Goal: Navigation & Orientation: Find specific page/section

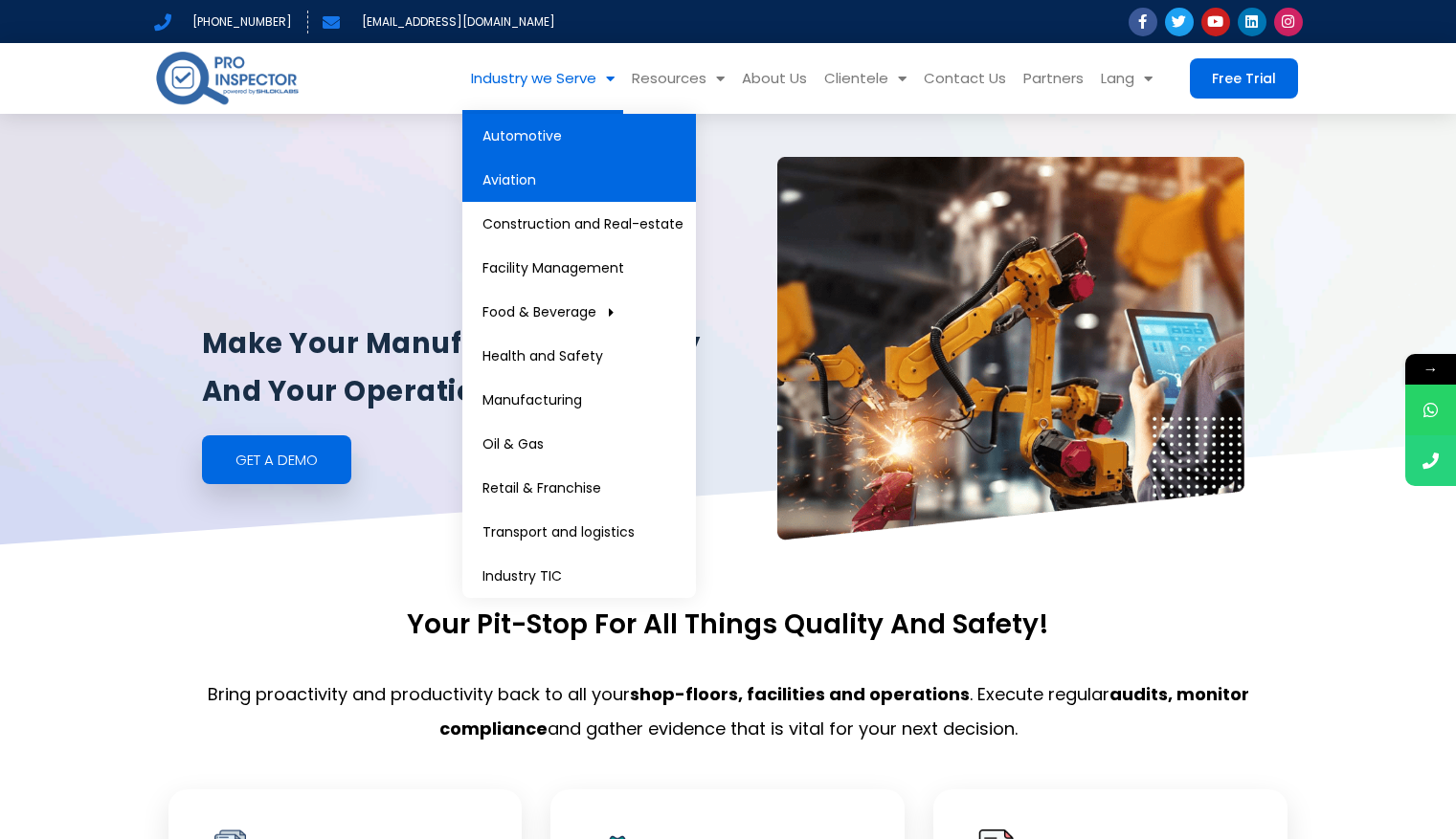
click at [545, 181] on link "Aviation" at bounding box center [579, 179] width 234 height 44
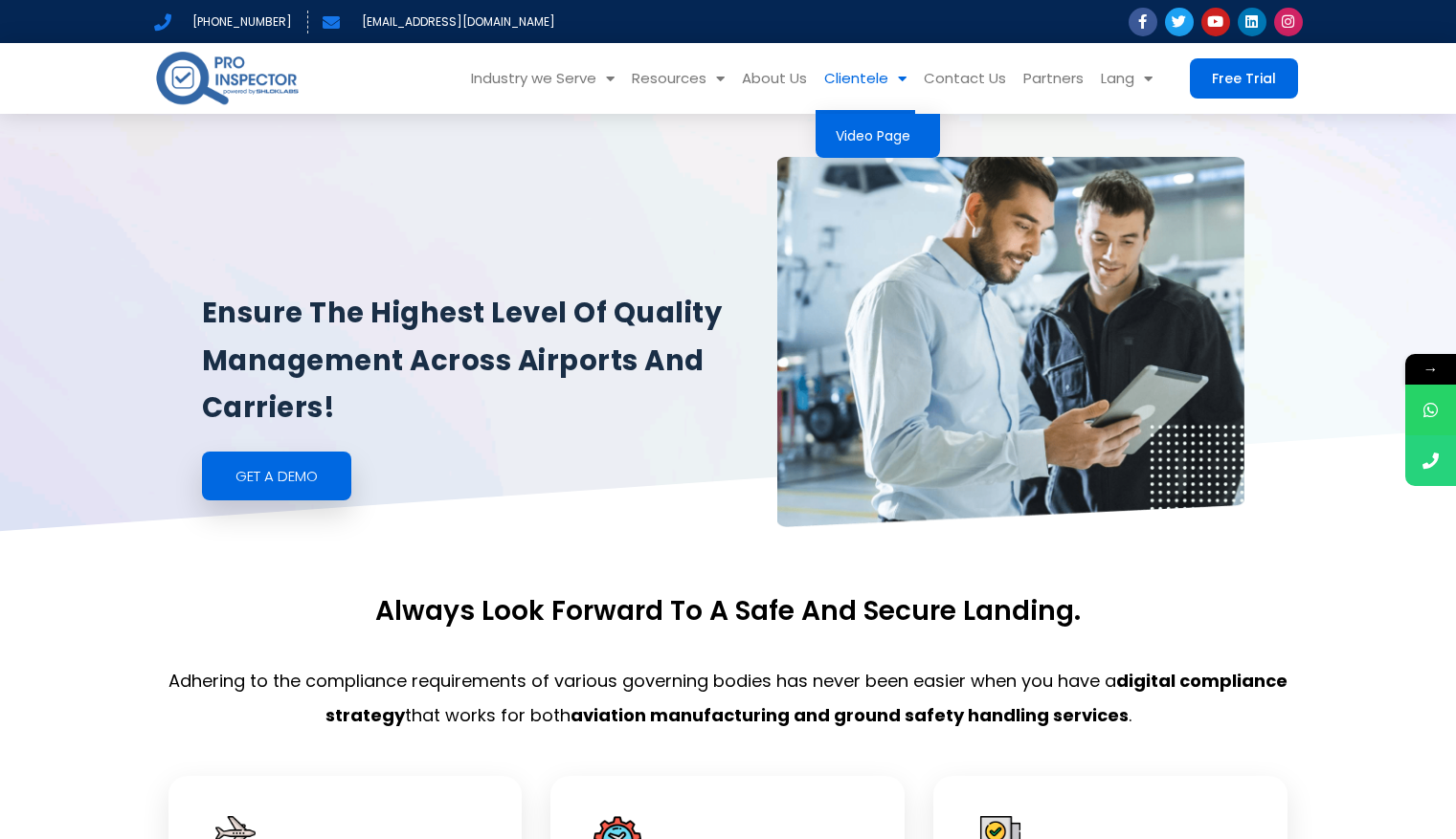
click at [883, 130] on link "Video Page" at bounding box center [877, 135] width 124 height 44
